Goal: Task Accomplishment & Management: Manage account settings

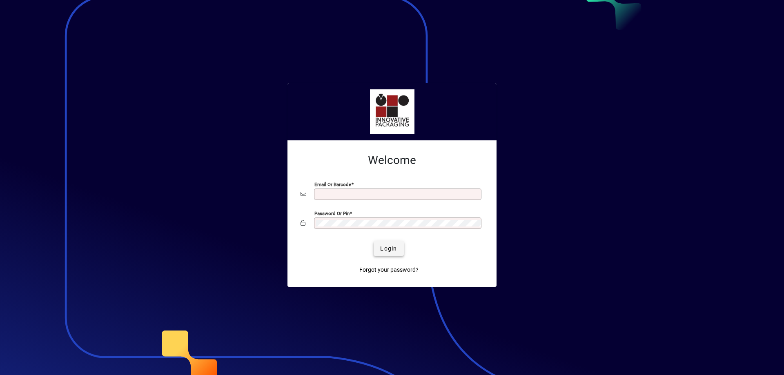
type input "**********"
click at [388, 250] on span "Login" at bounding box center [388, 248] width 17 height 9
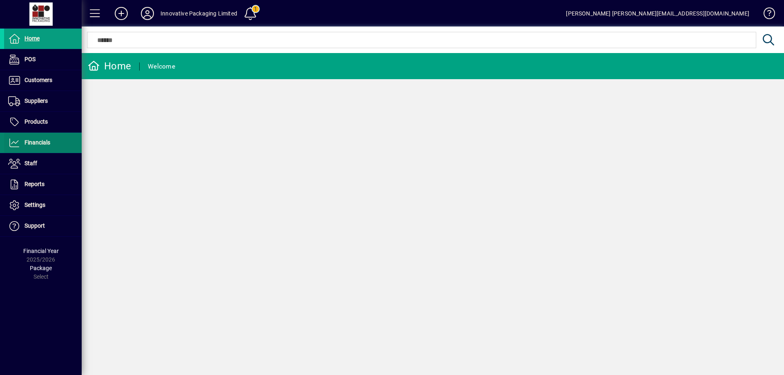
click at [35, 143] on span "Financials" at bounding box center [37, 142] width 26 height 7
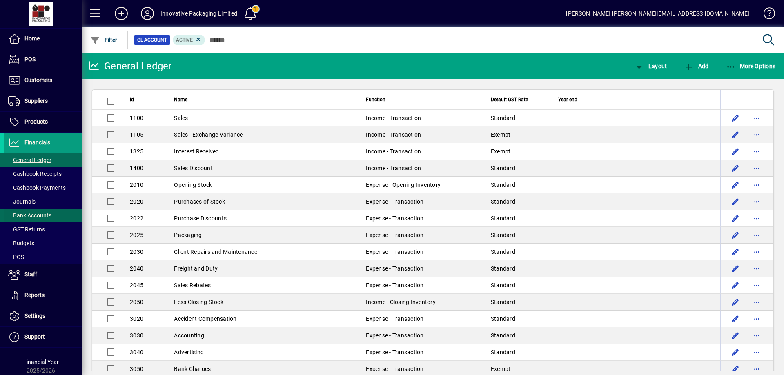
click at [38, 213] on span "Bank Accounts" at bounding box center [29, 215] width 43 height 7
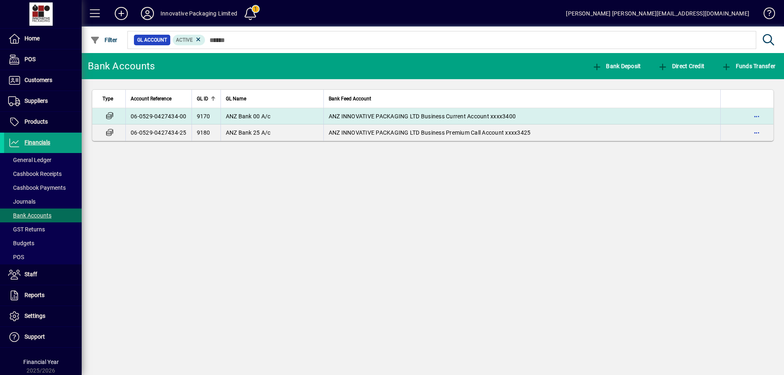
click at [242, 117] on span "ANZ Bank 00 A/c" at bounding box center [248, 116] width 45 height 7
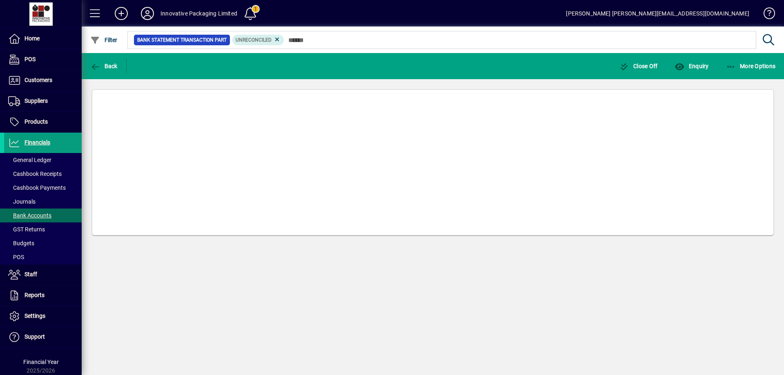
click at [242, 117] on div at bounding box center [432, 166] width 681 height 137
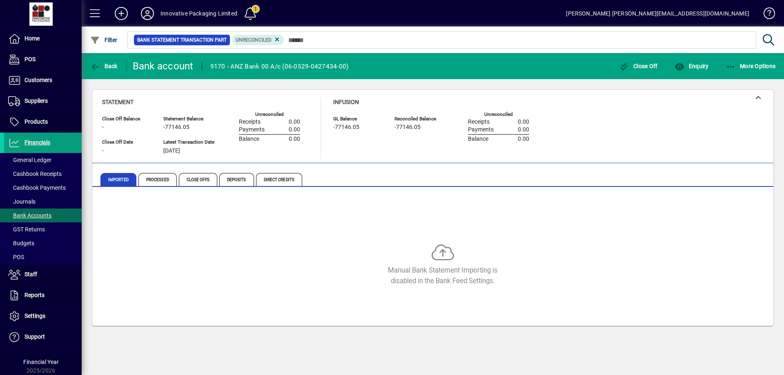
click at [251, 10] on span at bounding box center [250, 14] width 20 height 20
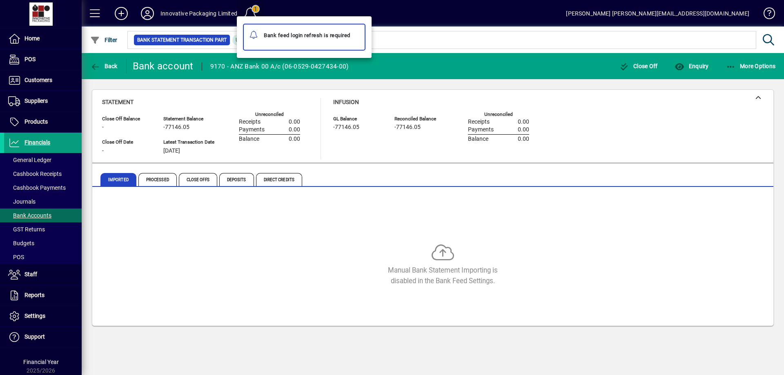
click at [251, 10] on div at bounding box center [392, 187] width 784 height 375
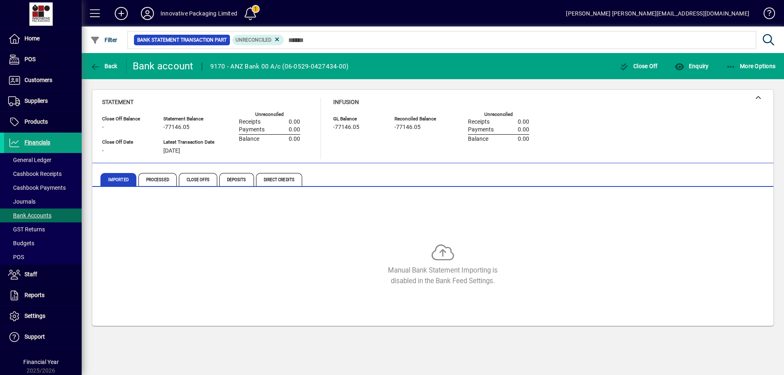
click at [251, 10] on span at bounding box center [250, 14] width 20 height 20
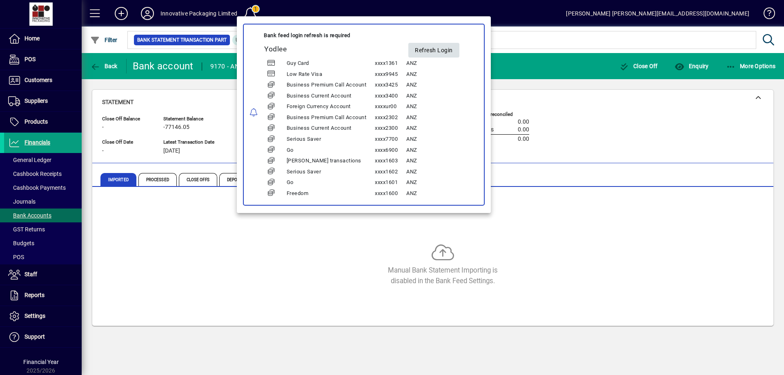
click at [430, 47] on span "Refresh Login" at bounding box center [434, 50] width 38 height 13
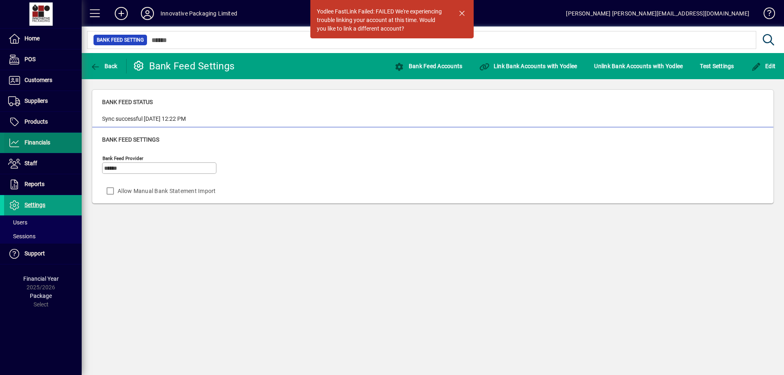
click at [46, 141] on span "Financials" at bounding box center [37, 142] width 26 height 7
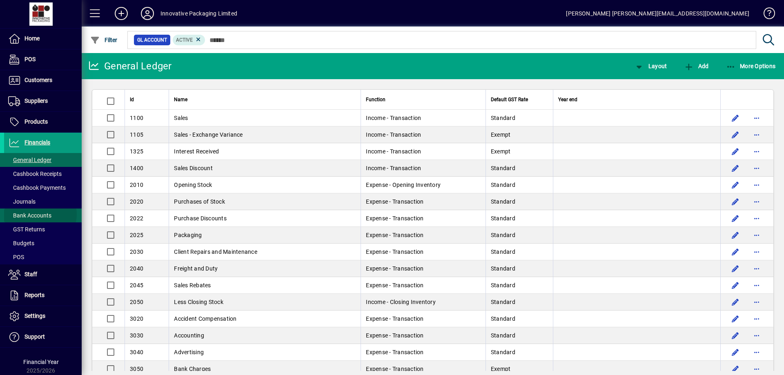
click at [40, 214] on span "Bank Accounts" at bounding box center [29, 215] width 43 height 7
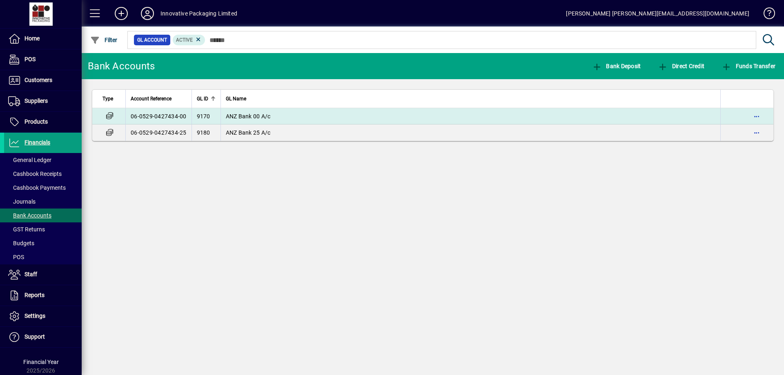
click at [179, 115] on td "06-0529-0427434-00" at bounding box center [158, 116] width 66 height 16
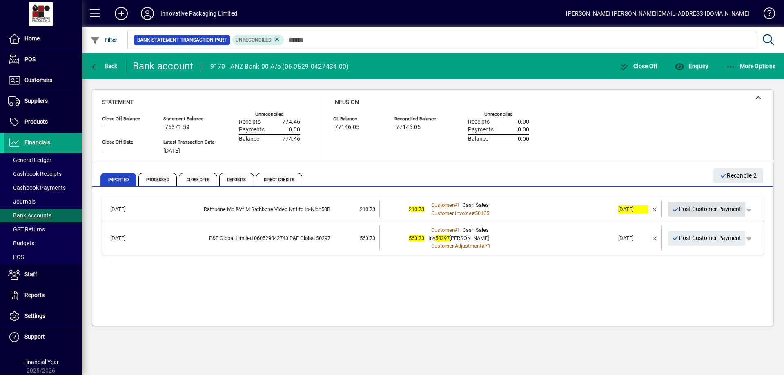
click at [730, 209] on span "Post Customer Payment" at bounding box center [706, 208] width 69 height 13
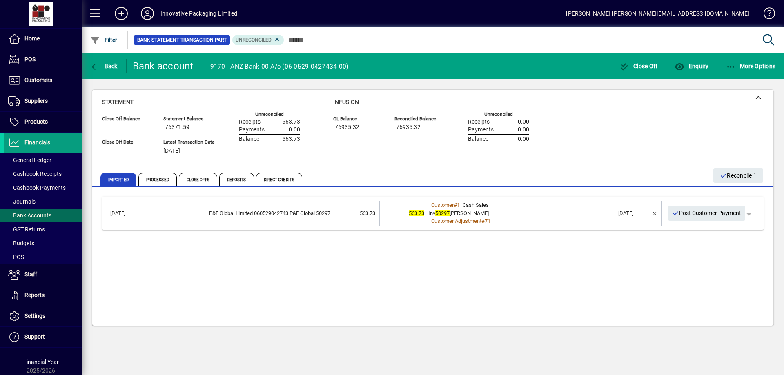
click at [712, 213] on span "Post Customer Payment" at bounding box center [706, 212] width 69 height 13
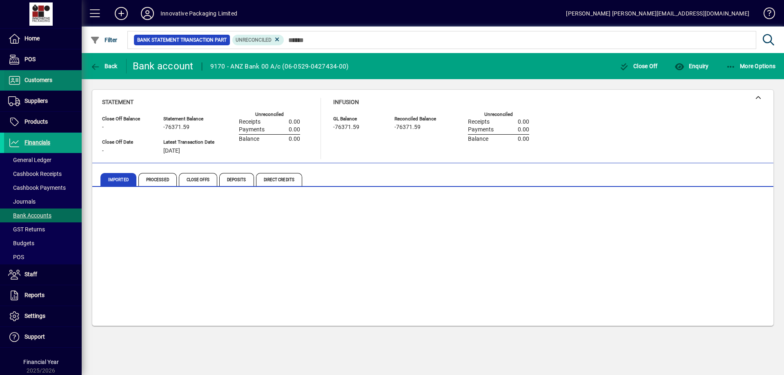
click at [32, 82] on span "Customers" at bounding box center [38, 80] width 28 height 7
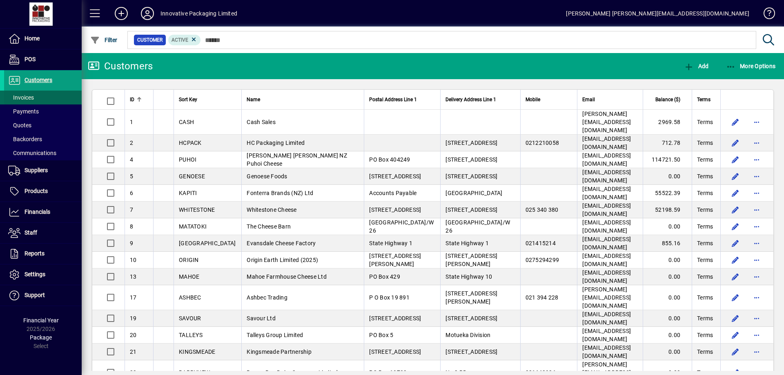
click at [28, 96] on span "Invoices" at bounding box center [21, 97] width 26 height 7
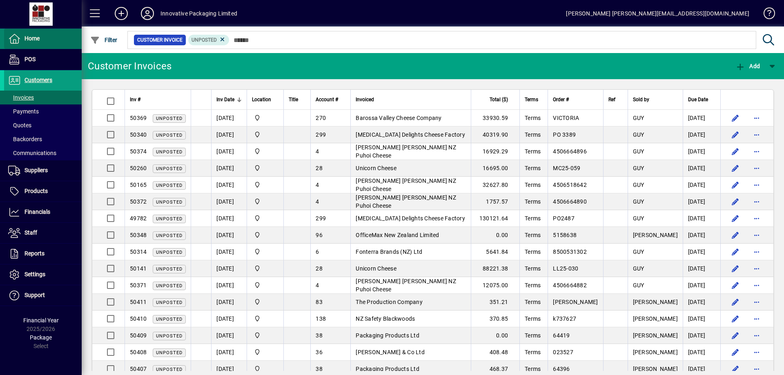
click at [32, 41] on span "Home" at bounding box center [31, 38] width 15 height 7
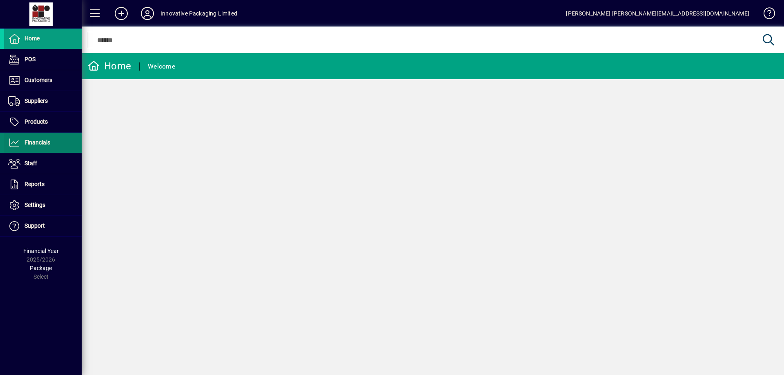
click at [40, 140] on span "Financials" at bounding box center [37, 142] width 26 height 7
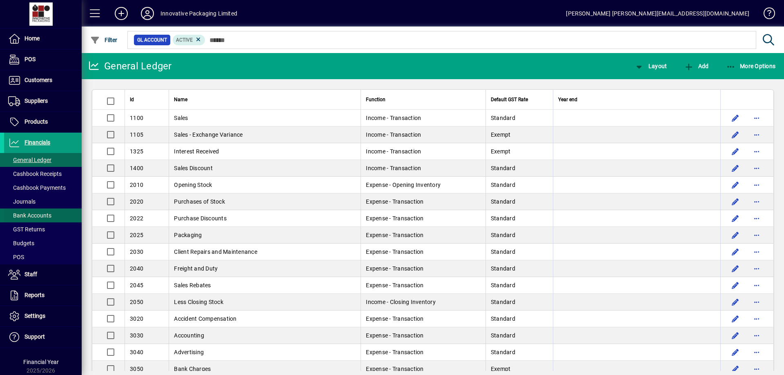
click at [42, 215] on span "Bank Accounts" at bounding box center [29, 215] width 43 height 7
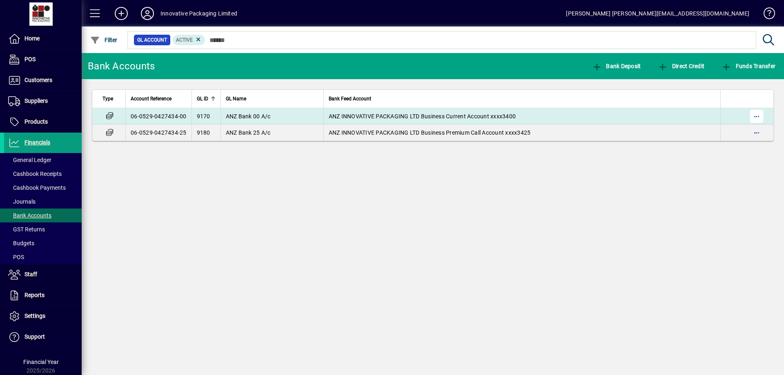
click at [754, 114] on span "button" at bounding box center [756, 117] width 20 height 20
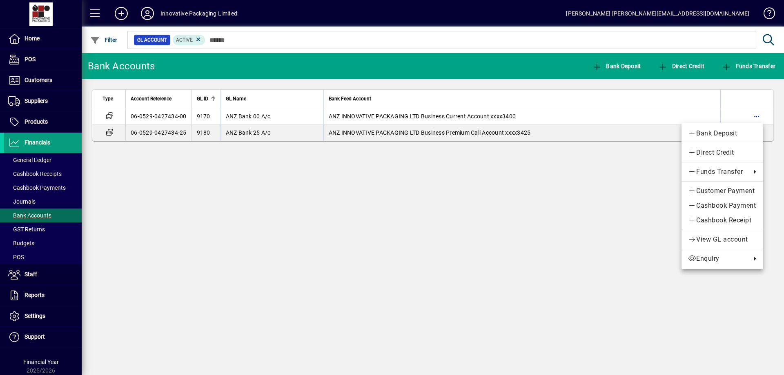
click at [210, 184] on div at bounding box center [392, 187] width 784 height 375
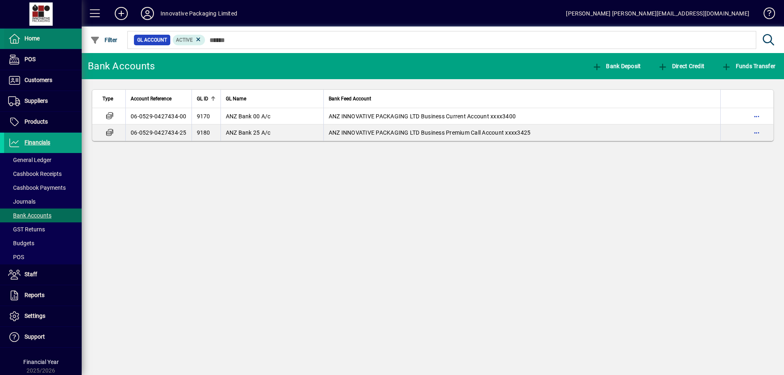
click at [29, 39] on span "Home" at bounding box center [31, 38] width 15 height 7
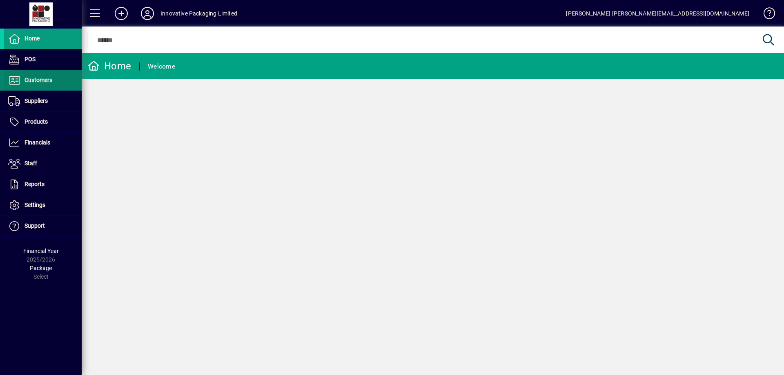
click at [41, 79] on span "Customers" at bounding box center [38, 80] width 28 height 7
